Goal: Task Accomplishment & Management: Manage account settings

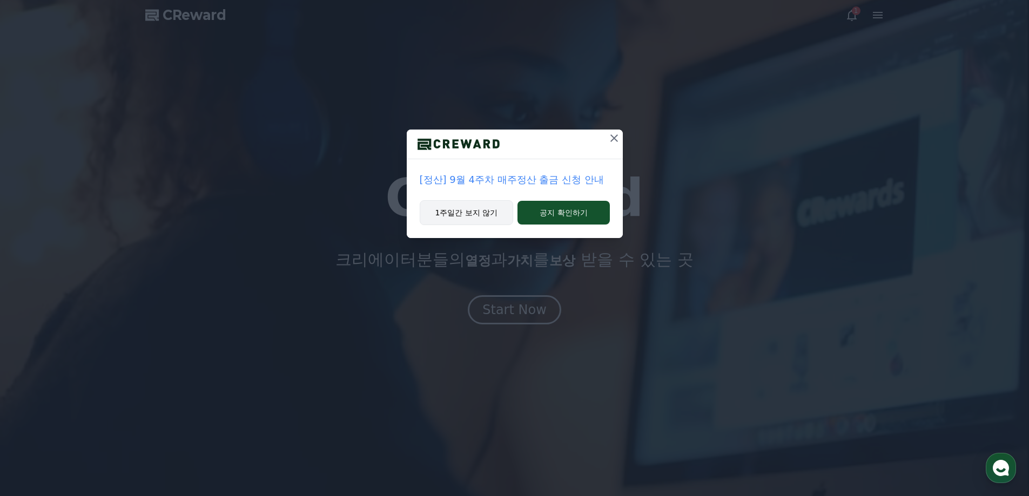
click at [496, 219] on button "1주일간 보지 않기" at bounding box center [467, 212] width 94 height 25
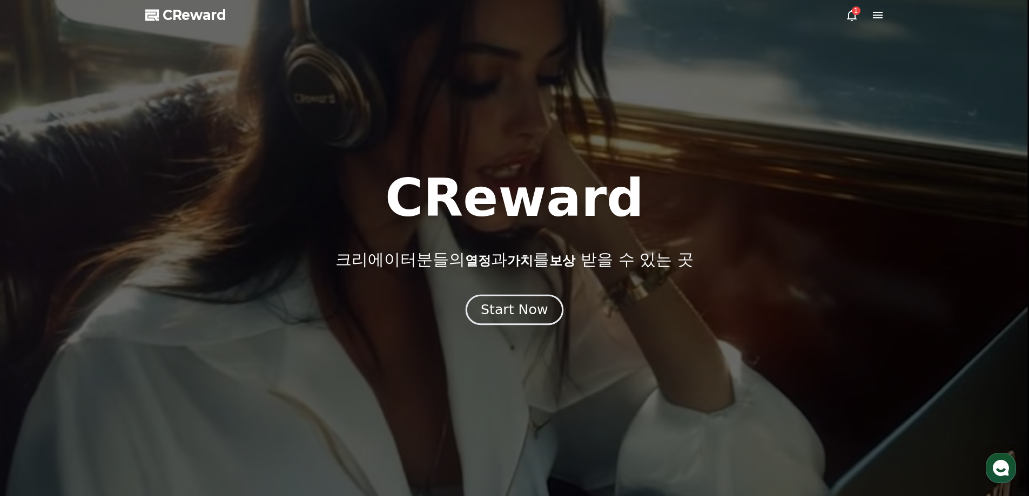
click at [535, 312] on div "Start Now" at bounding box center [514, 310] width 67 height 18
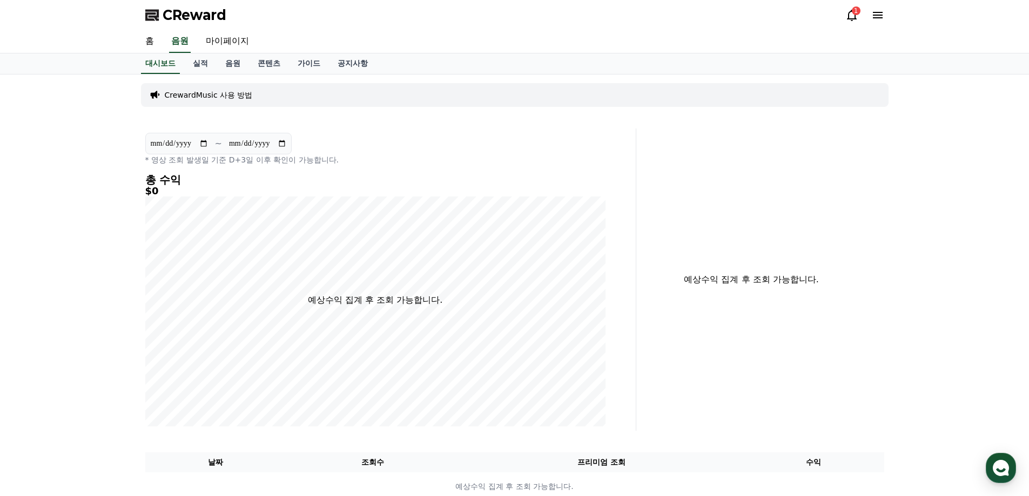
click at [851, 17] on icon at bounding box center [851, 15] width 13 height 13
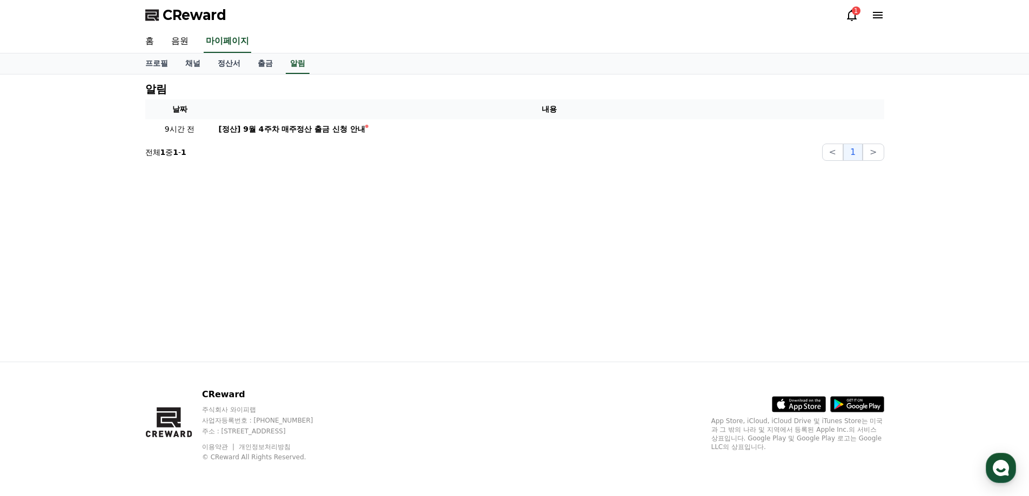
click at [851, 17] on icon at bounding box center [851, 15] width 13 height 13
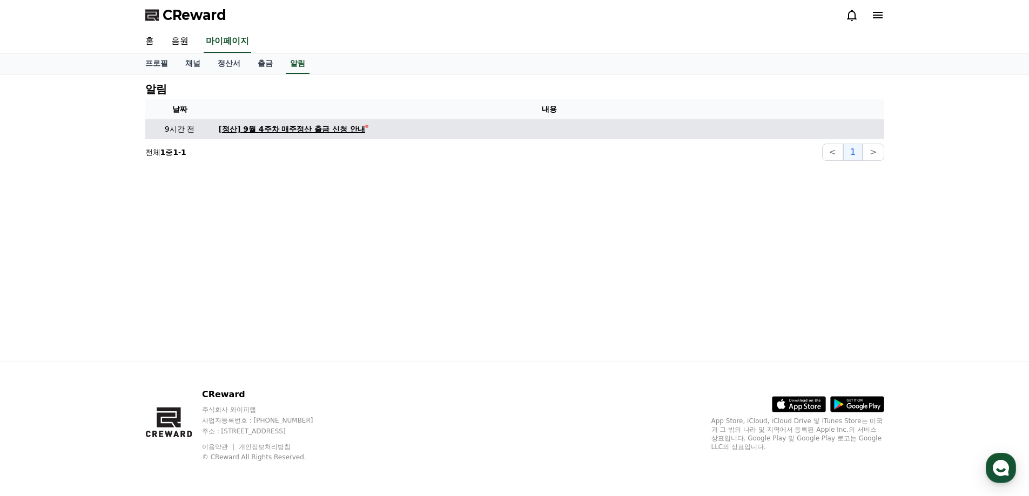
click at [323, 133] on div "[정산] 9월 4주차 매주정산 출금 신청 안내" at bounding box center [292, 129] width 147 height 11
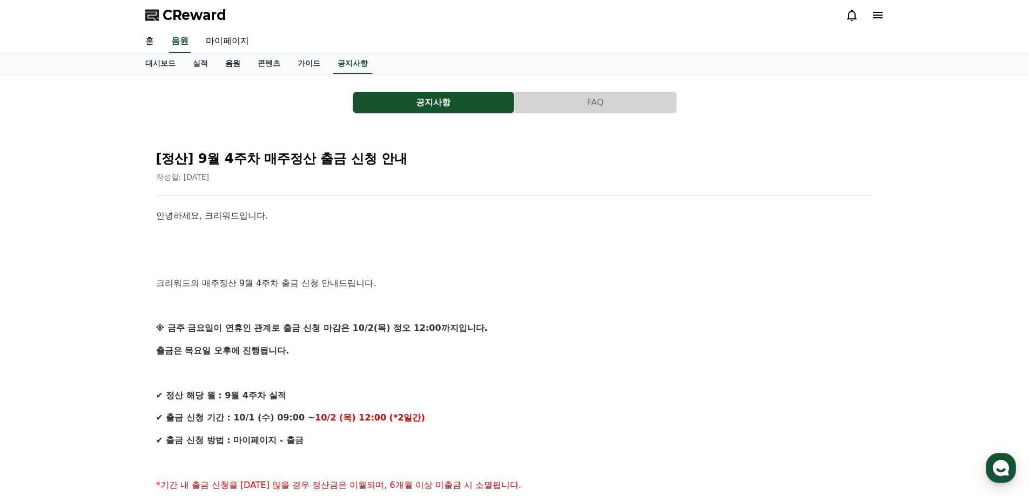
click at [247, 69] on link "음원" at bounding box center [233, 63] width 32 height 21
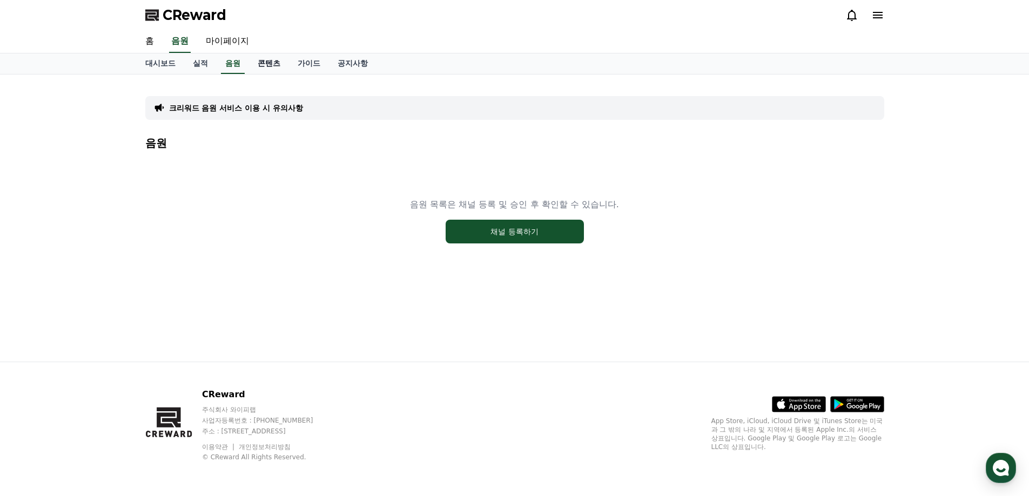
click at [266, 66] on link "콘텐츠" at bounding box center [269, 63] width 40 height 21
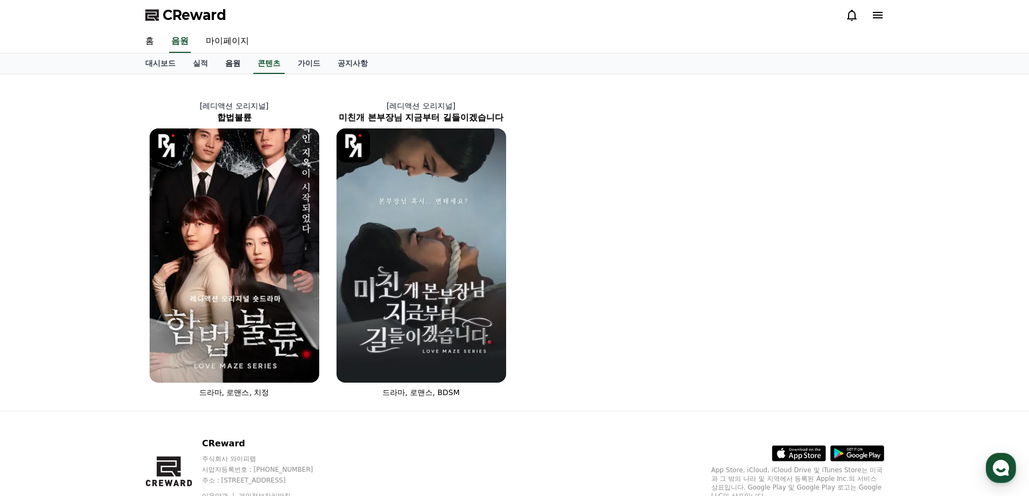
click at [234, 66] on link "음원" at bounding box center [233, 63] width 32 height 21
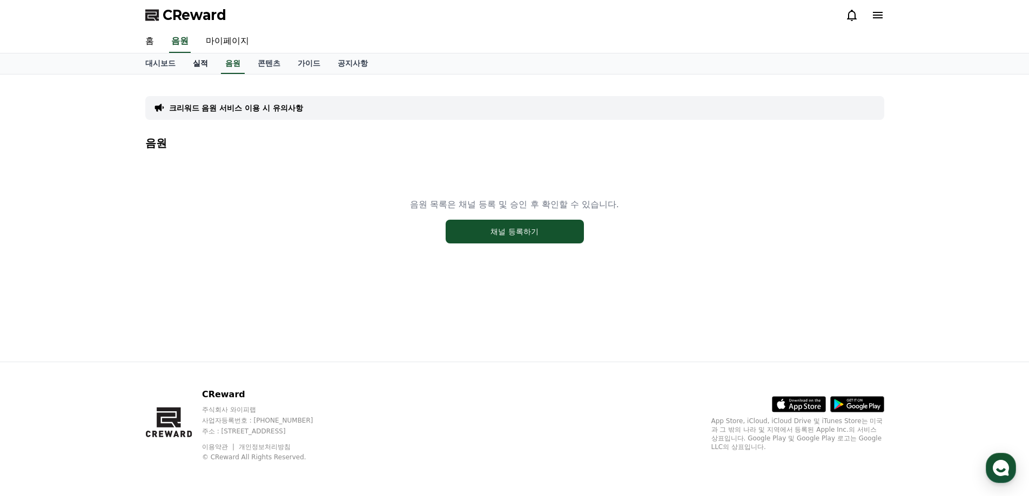
click at [203, 68] on link "실적" at bounding box center [200, 63] width 32 height 21
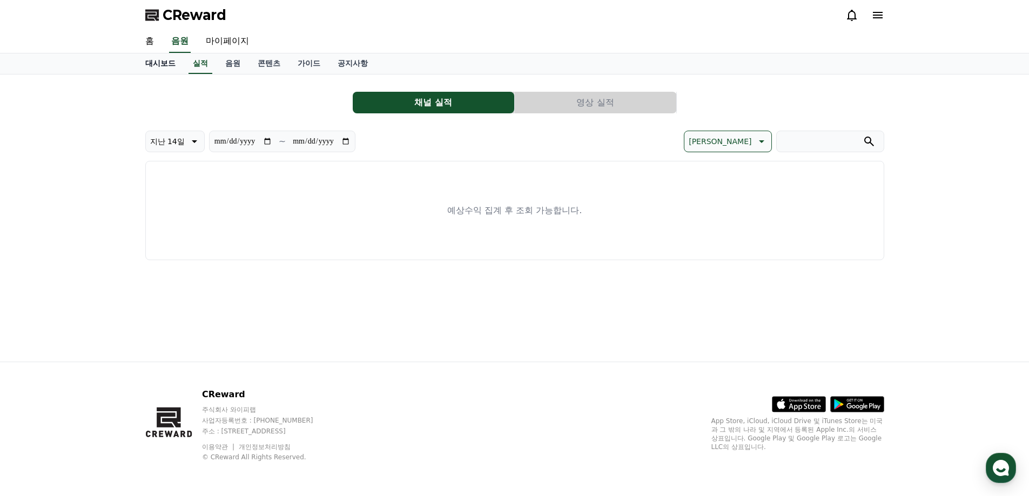
click at [167, 67] on link "대시보드" at bounding box center [161, 63] width 48 height 21
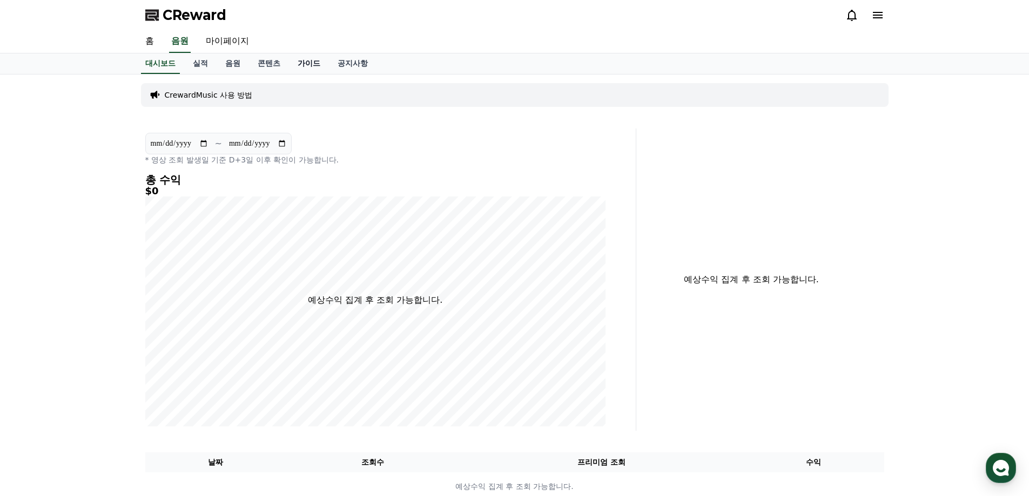
click at [304, 66] on link "가이드" at bounding box center [309, 63] width 40 height 21
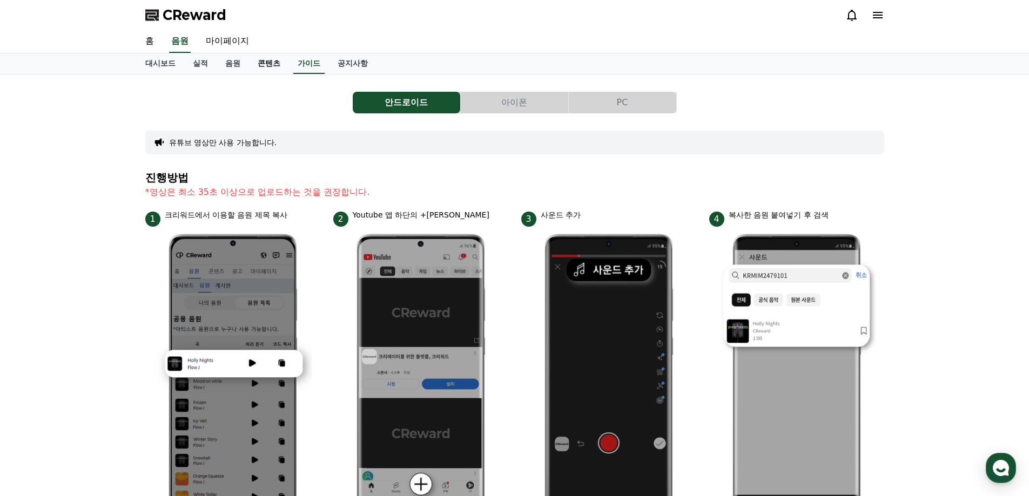
click at [276, 67] on link "콘텐츠" at bounding box center [269, 63] width 40 height 21
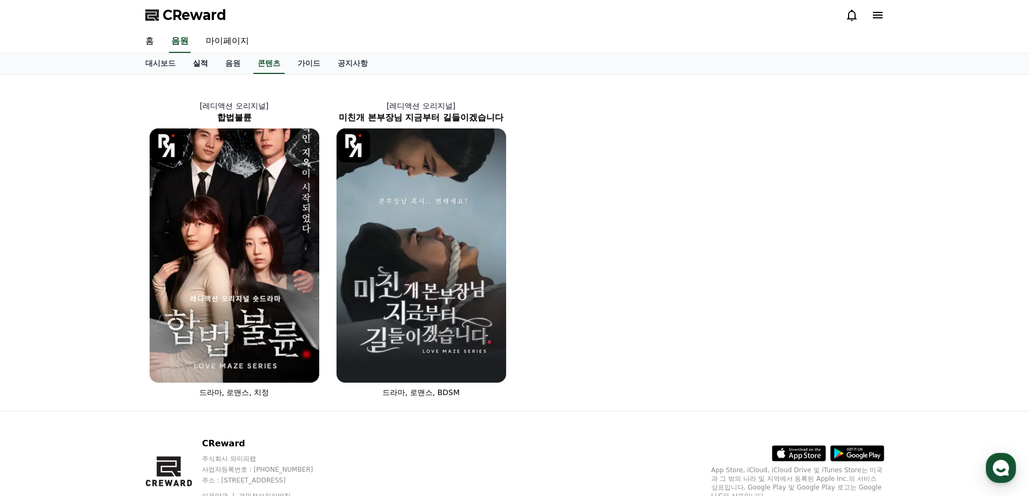
click at [204, 56] on link "실적" at bounding box center [200, 63] width 32 height 21
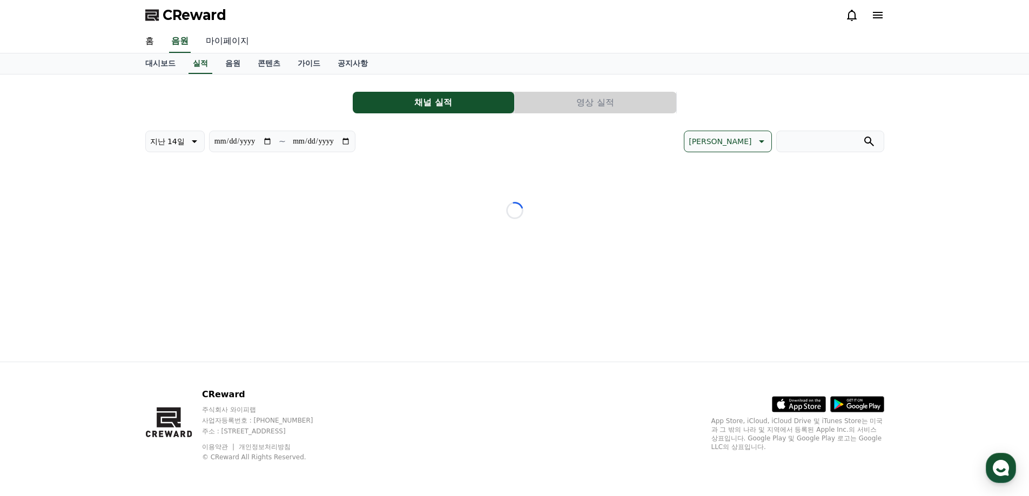
click at [209, 44] on link "마이페이지" at bounding box center [227, 41] width 61 height 23
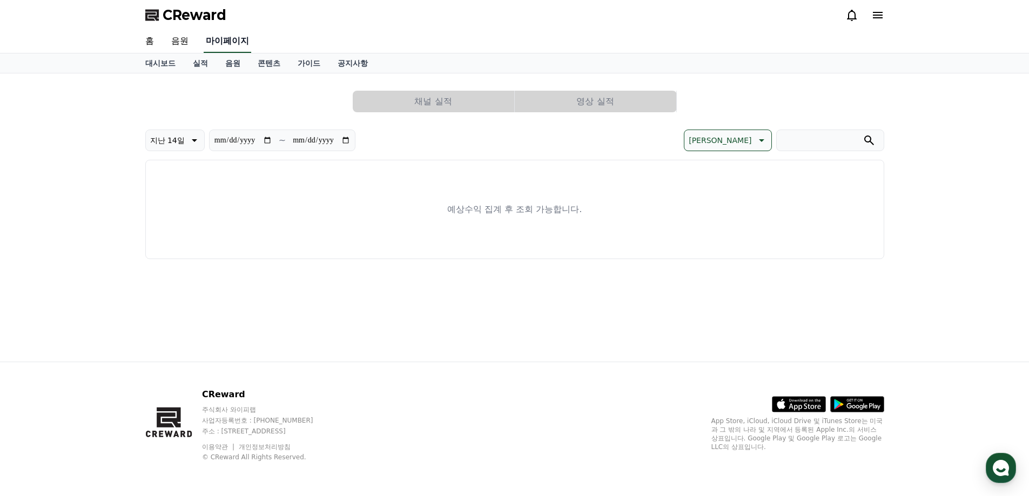
select select "**********"
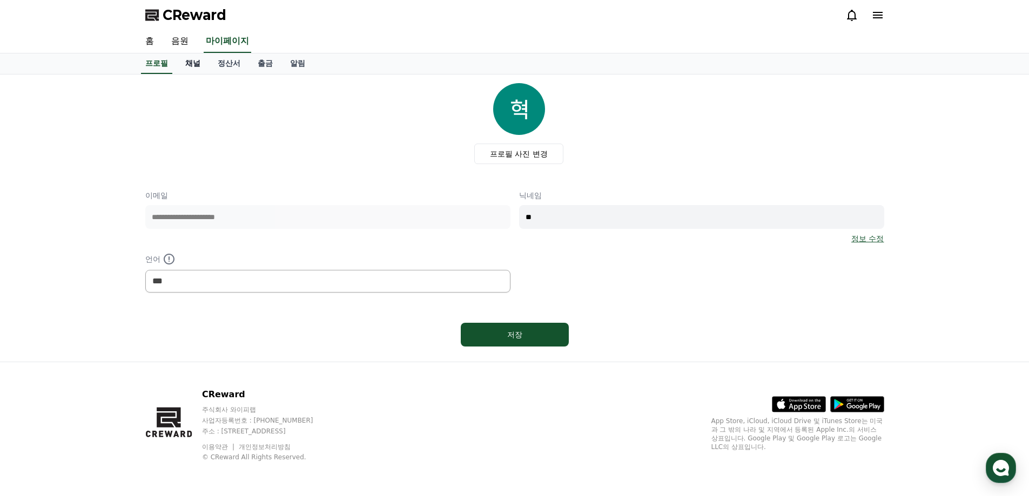
click at [199, 71] on link "채널" at bounding box center [193, 63] width 32 height 21
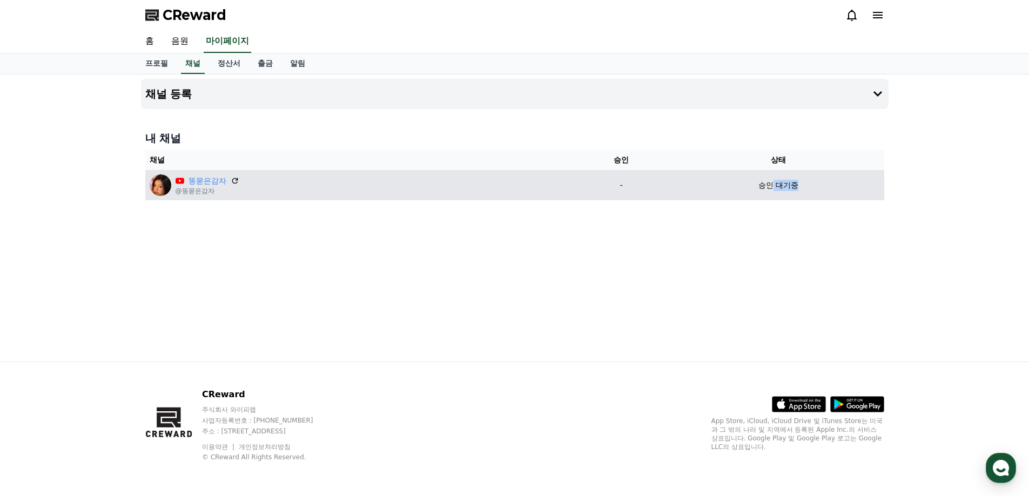
drag, startPoint x: 776, startPoint y: 184, endPoint x: 789, endPoint y: 190, distance: 14.8
click at [803, 192] on td "승인 대기중" at bounding box center [778, 185] width 211 height 30
click at [783, 190] on p "승인 대기중" at bounding box center [778, 185] width 40 height 11
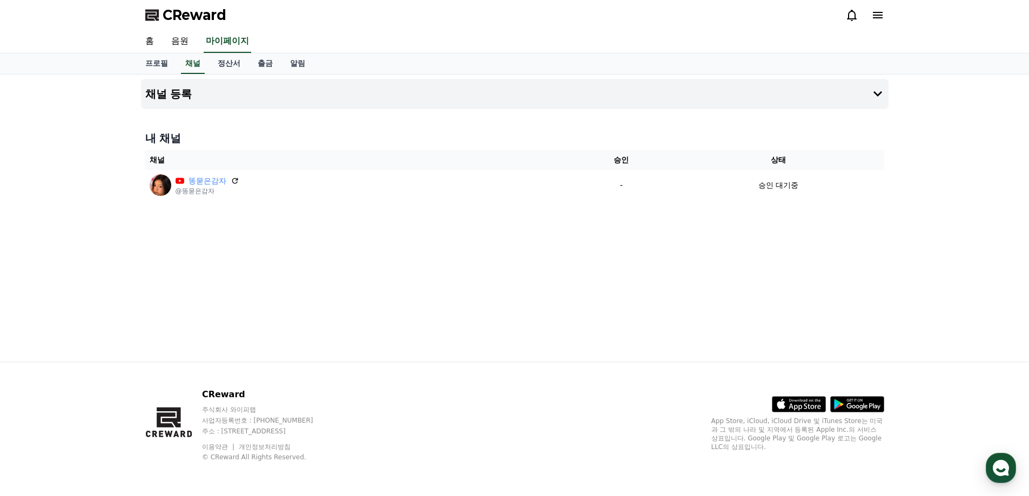
click at [884, 18] on div "CReward" at bounding box center [515, 15] width 756 height 30
click at [883, 17] on icon at bounding box center [877, 15] width 13 height 13
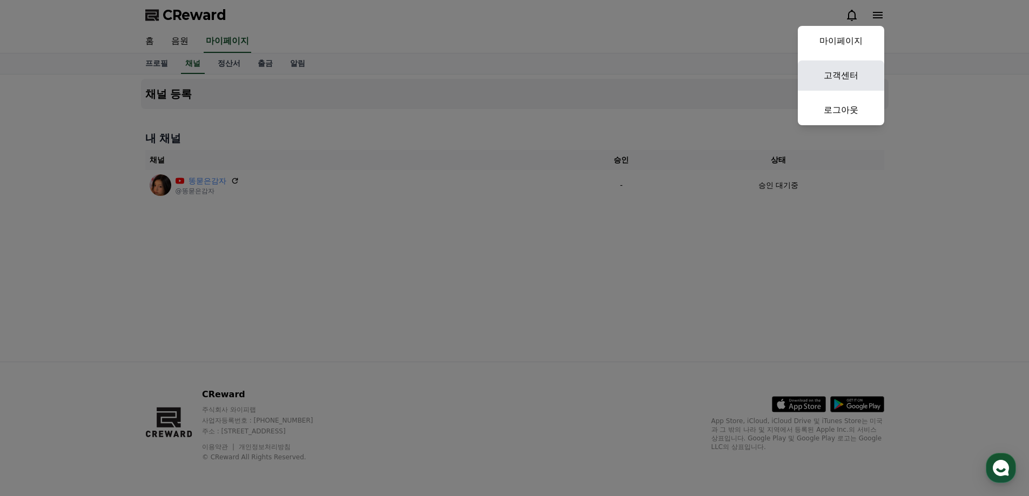
click at [850, 68] on link "고객센터" at bounding box center [841, 76] width 86 height 30
